Goal: Information Seeking & Learning: Understand process/instructions

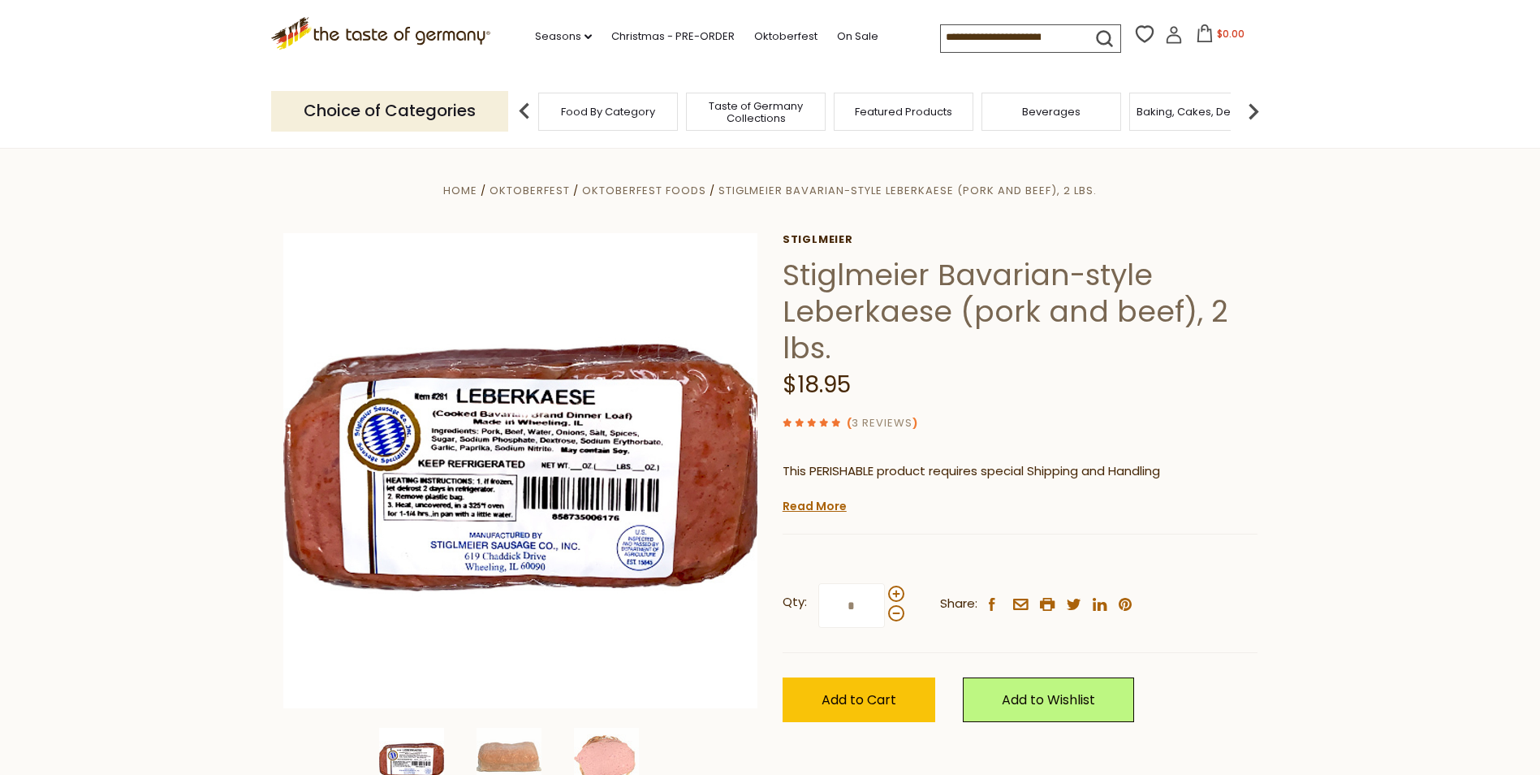
click at [882, 421] on link "3 Reviews" at bounding box center [882, 423] width 61 height 17
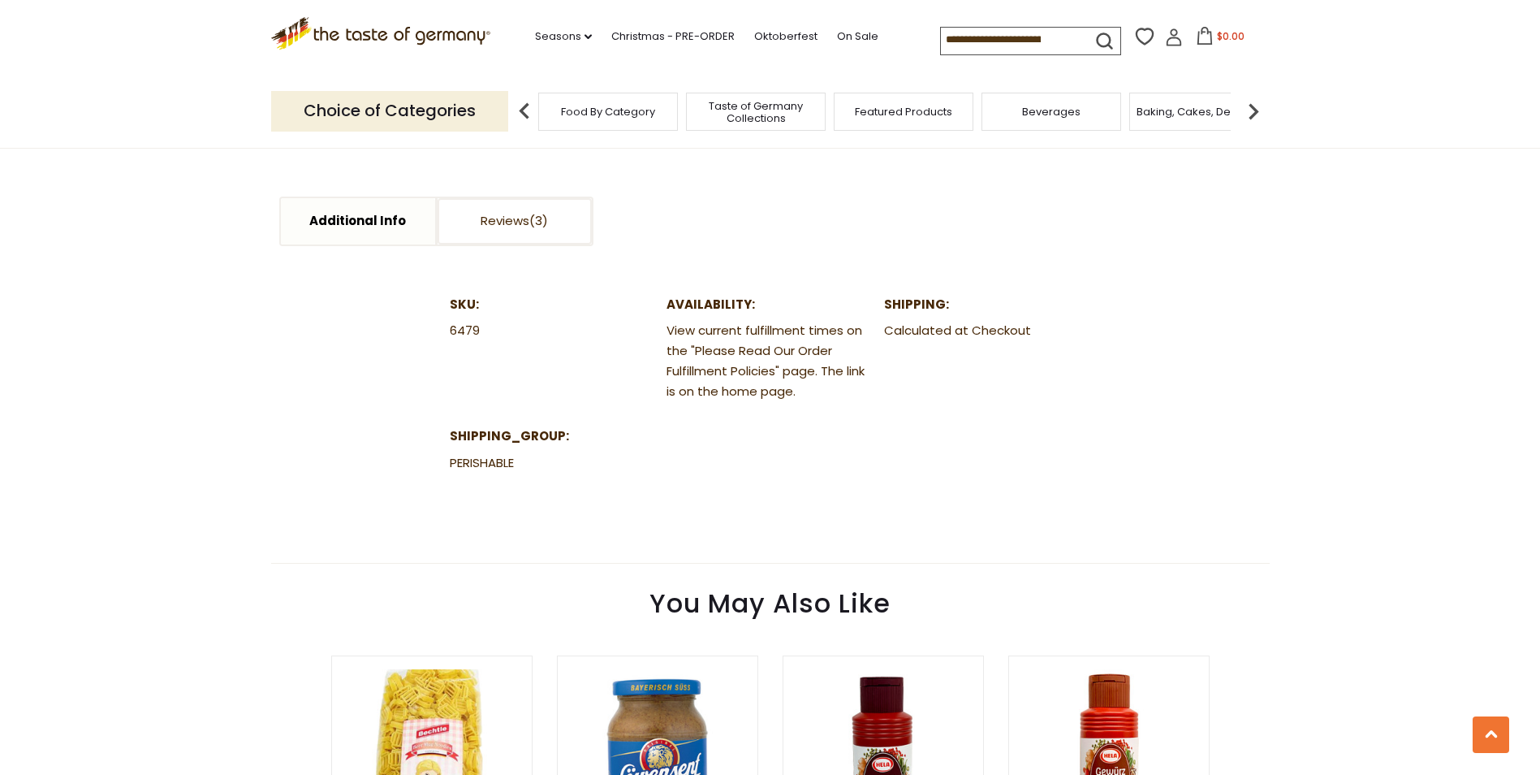
scroll to position [775, 0]
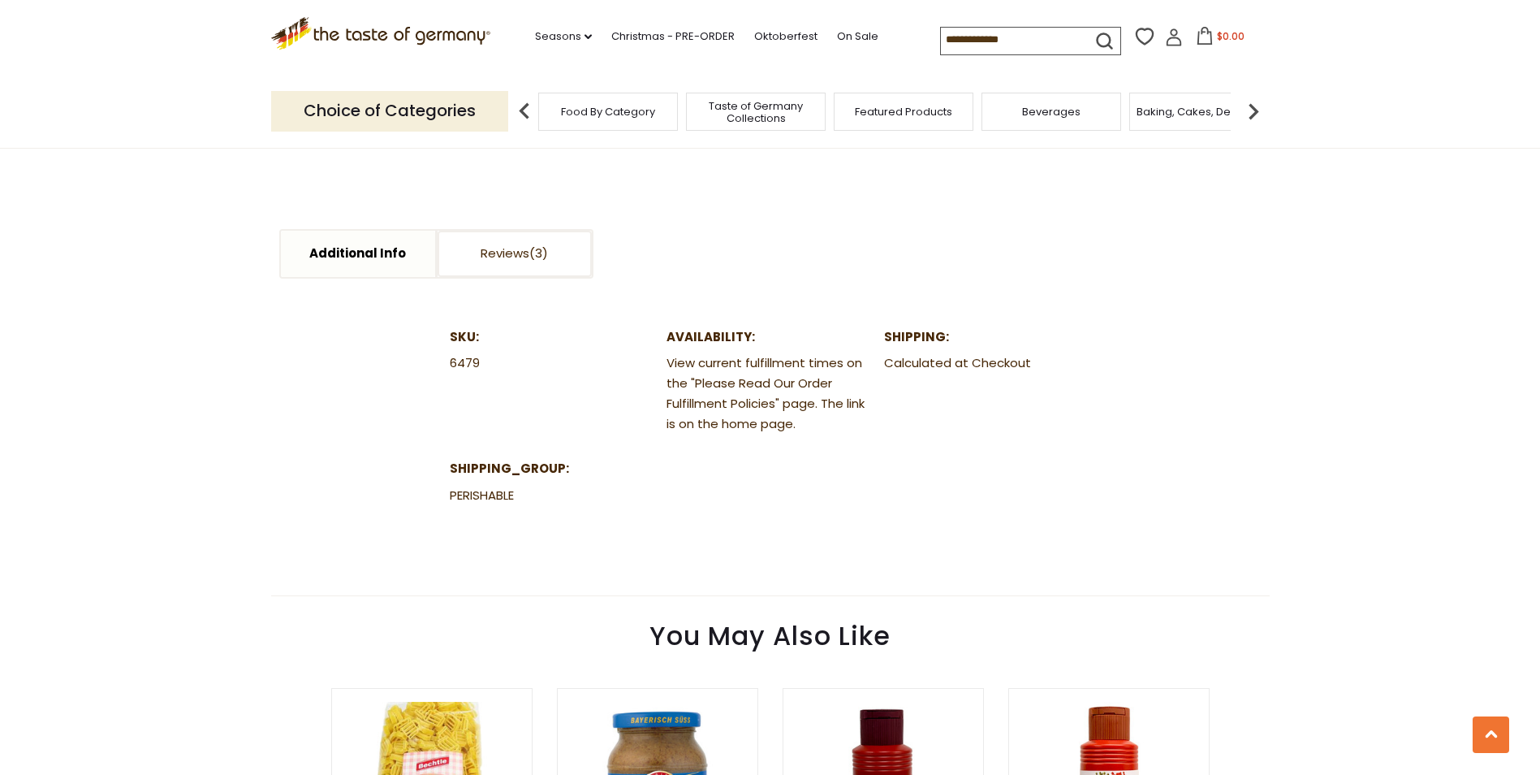
click at [934, 339] on dt "Shipping:" at bounding box center [987, 337] width 206 height 20
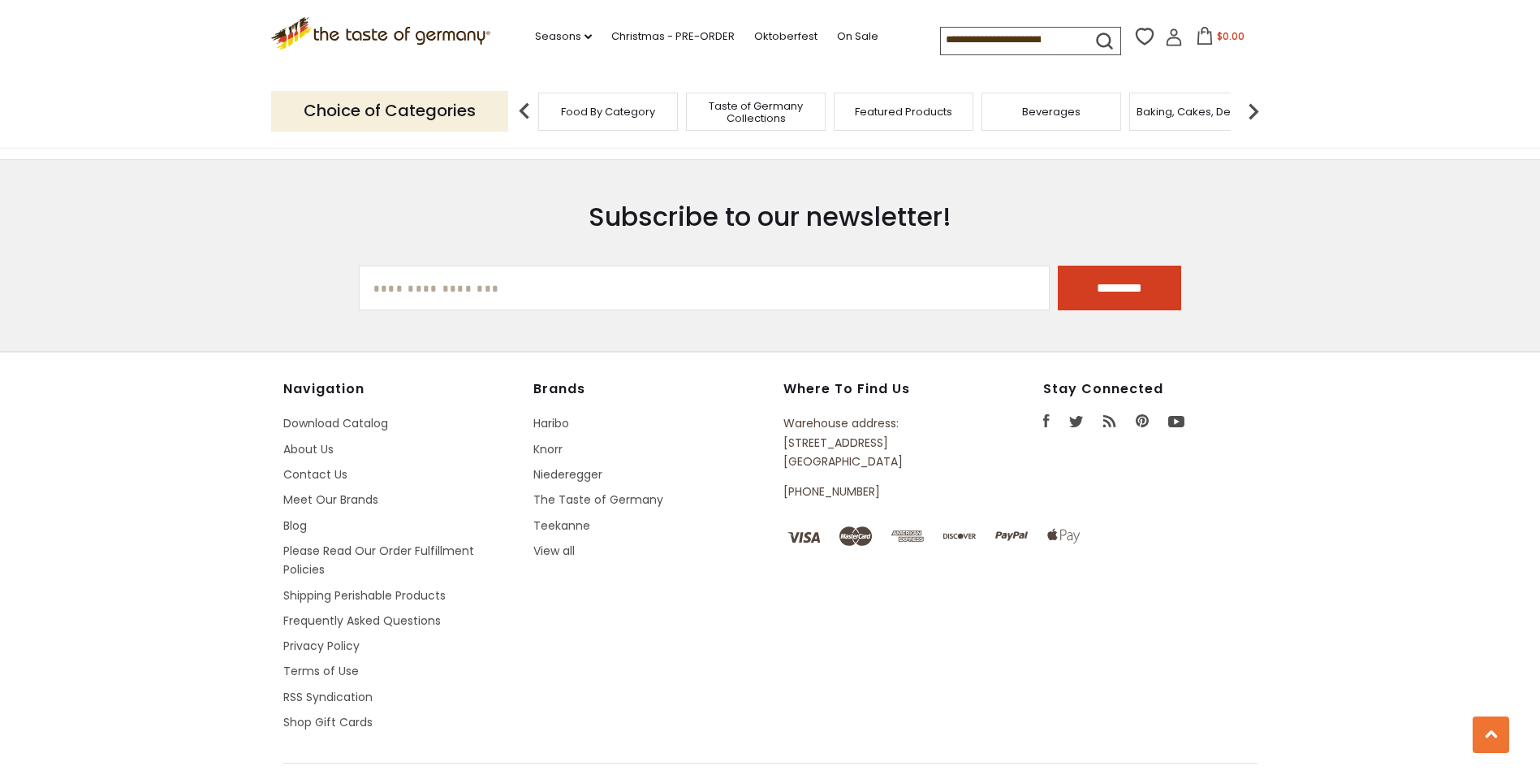
scroll to position [2207, 0]
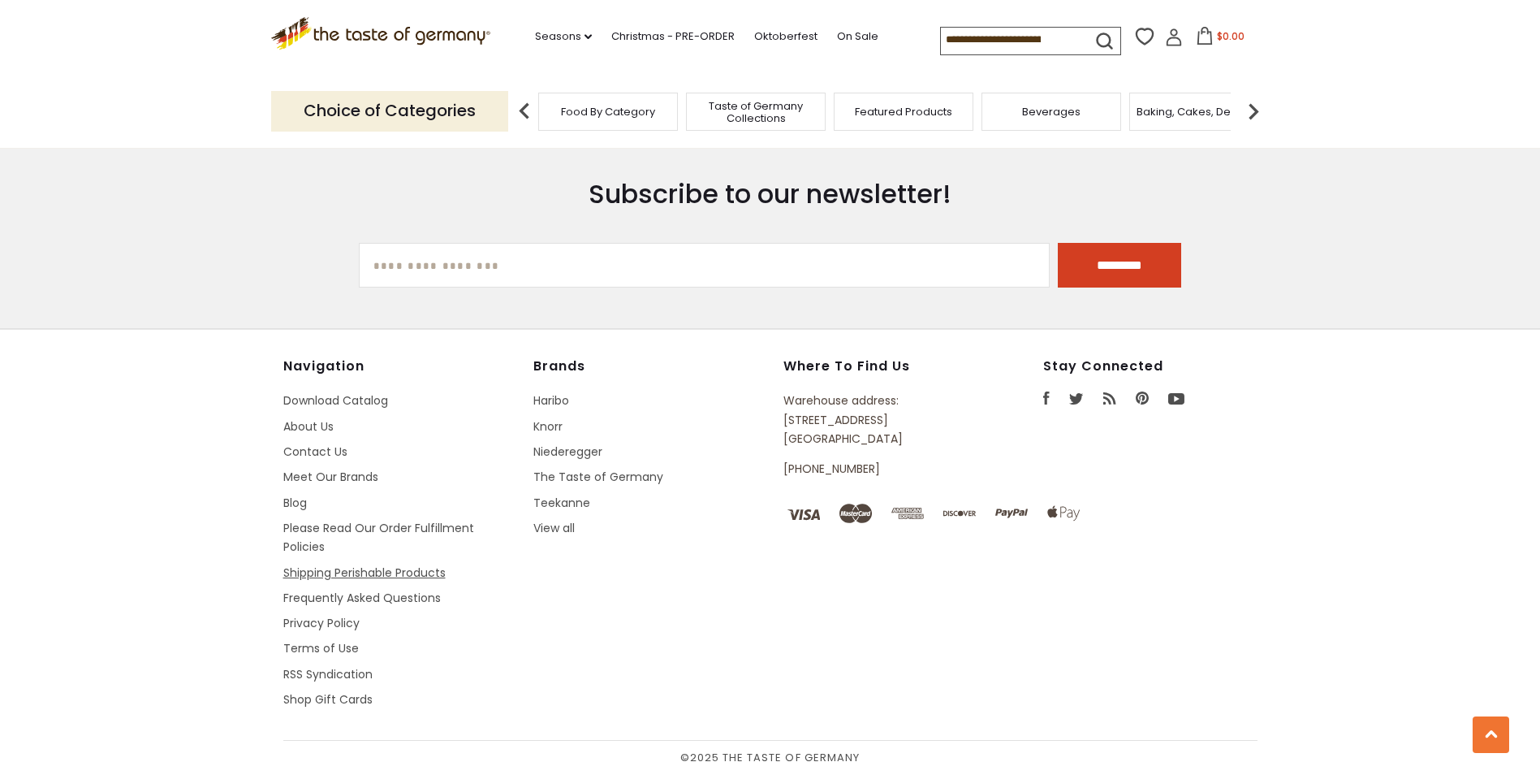
click at [344, 572] on link "Shipping Perishable Products" at bounding box center [364, 572] width 162 height 16
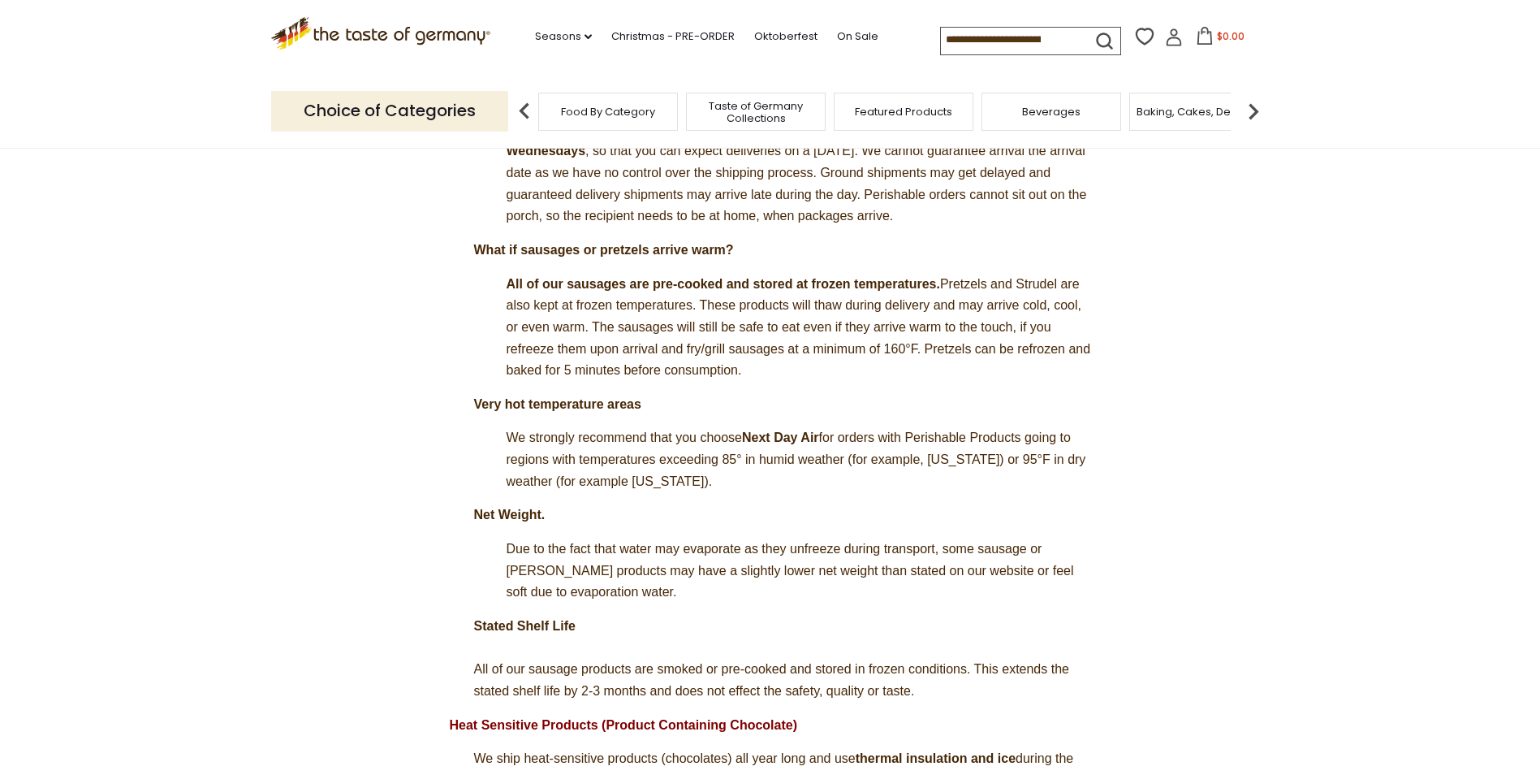
scroll to position [816, 0]
